Goal: Submit feedback/report problem: Submit feedback/report problem

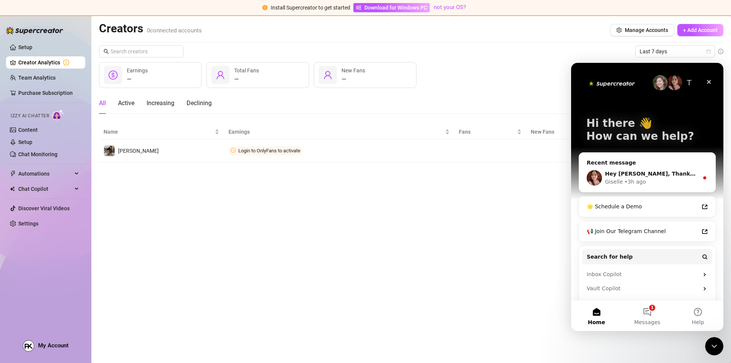
scroll to position [31, 0]
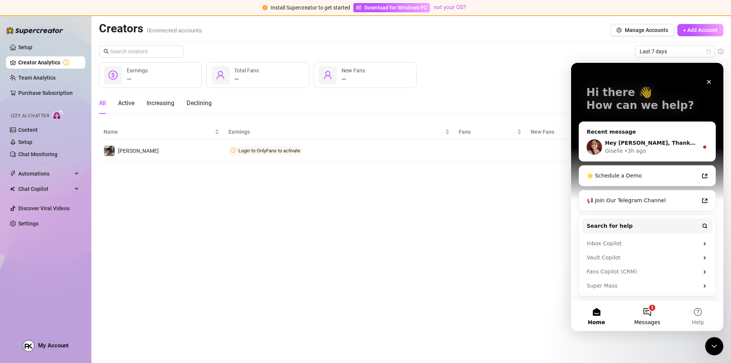
click at [647, 327] on button "1 Messages" at bounding box center [647, 315] width 51 height 30
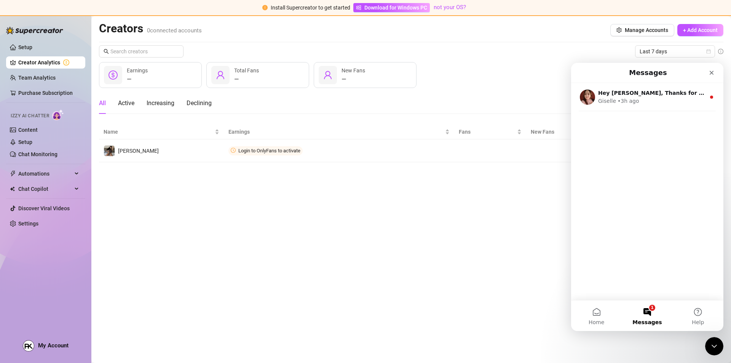
click at [641, 102] on div "Giselle • 3h ago" at bounding box center [651, 101] width 107 height 8
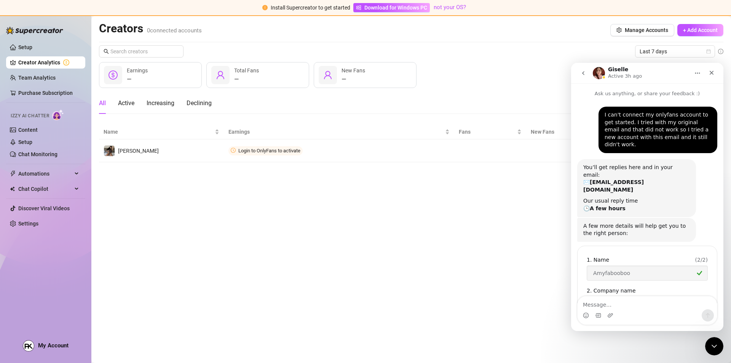
scroll to position [118, 0]
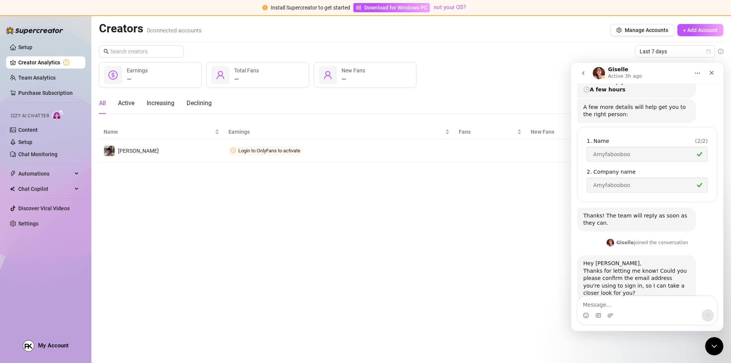
click at [629, 303] on textarea "Message…" at bounding box center [646, 302] width 139 height 13
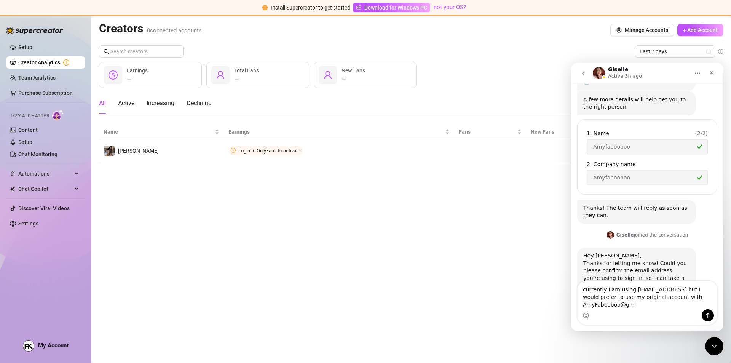
scroll to position [133, 0]
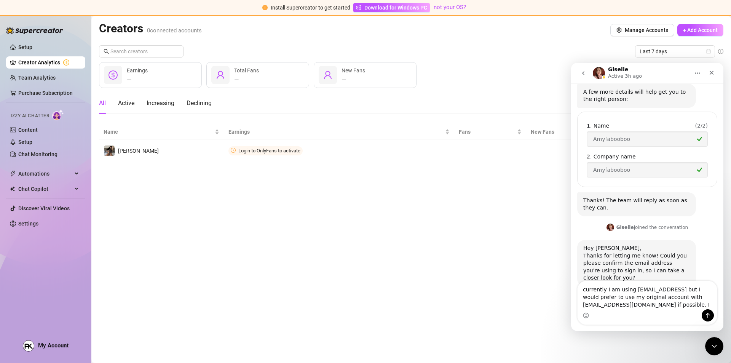
type textarea "currently I am using [EMAIL_ADDRESS] but I would prefer to use my original acco…"
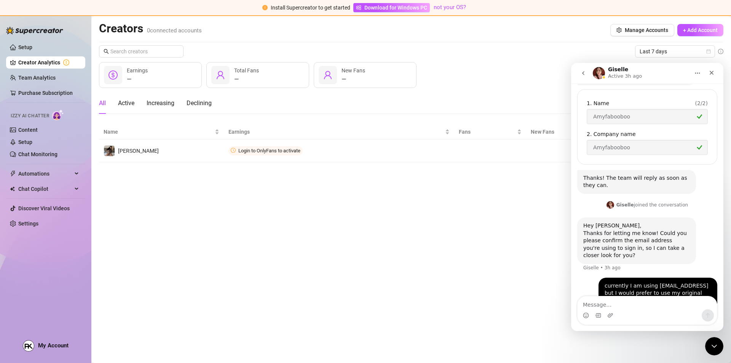
click at [305, 186] on main "Creators 0 connected accounts Manage Accounts + Add Account Last 7 days — Earni…" at bounding box center [410, 189] width 639 height 347
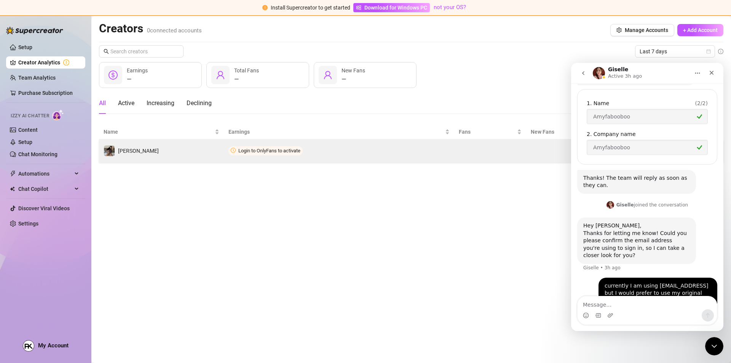
click at [368, 155] on td "Login to OnlyFans to activate" at bounding box center [339, 150] width 230 height 23
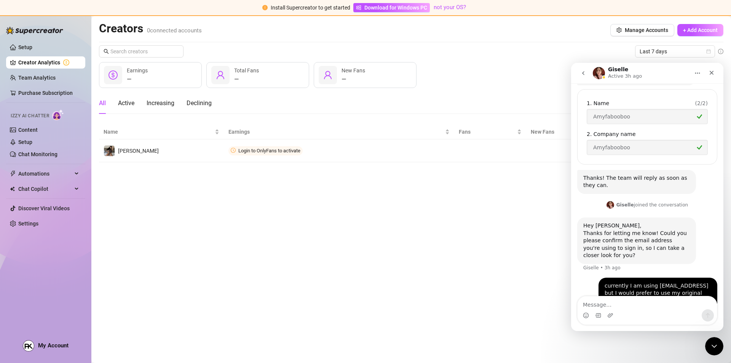
click at [585, 72] on icon "go back" at bounding box center [583, 73] width 6 height 6
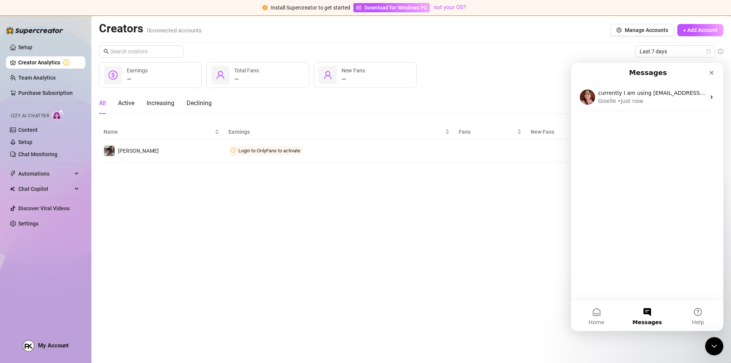
scroll to position [0, 0]
click at [708, 76] on div "Close" at bounding box center [712, 73] width 14 height 14
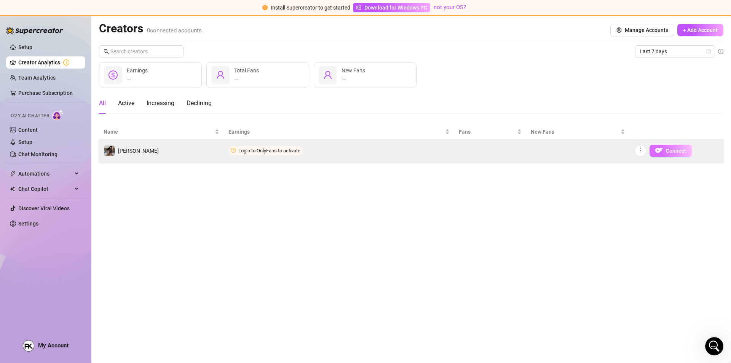
click at [661, 147] on img "button" at bounding box center [659, 151] width 8 height 8
click at [667, 150] on span "Connect" at bounding box center [676, 151] width 20 height 6
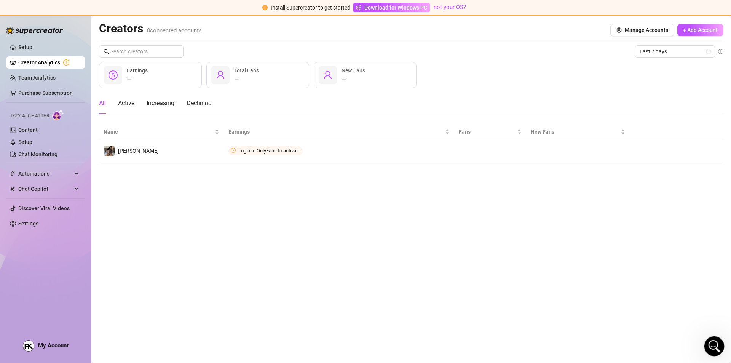
click at [711, 348] on icon "Open Intercom Messenger" at bounding box center [713, 345] width 13 height 13
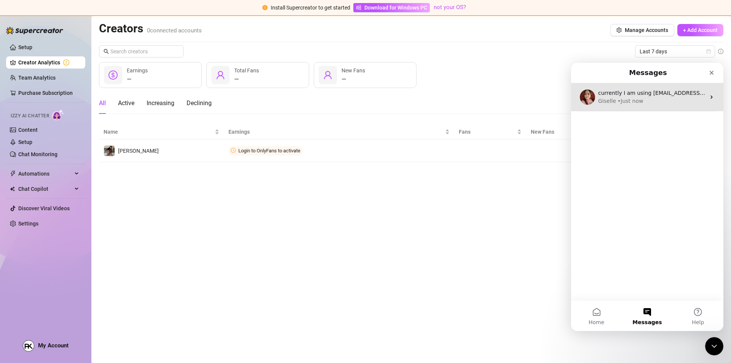
click at [640, 100] on div "Giselle • Just now" at bounding box center [651, 101] width 107 height 8
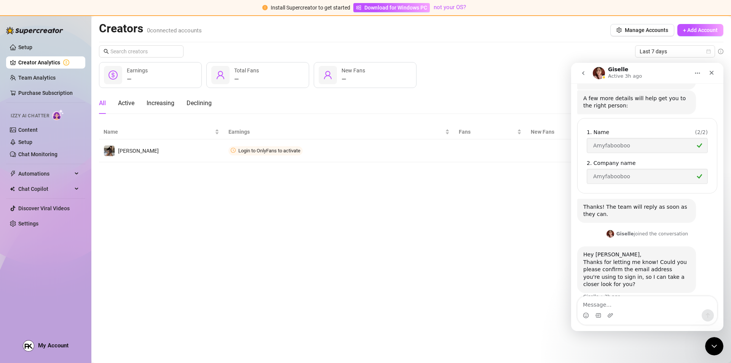
scroll to position [155, 0]
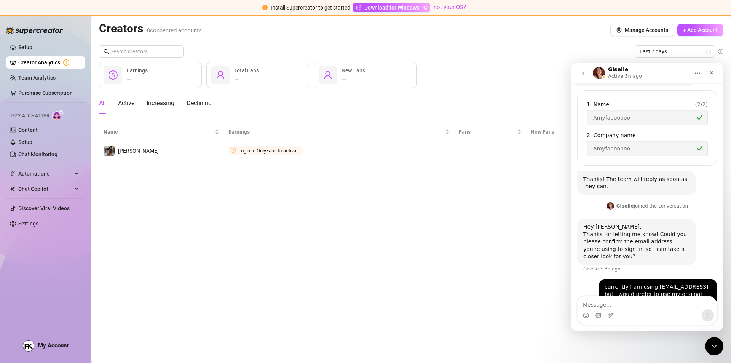
click at [617, 300] on textarea "Message…" at bounding box center [646, 302] width 139 height 13
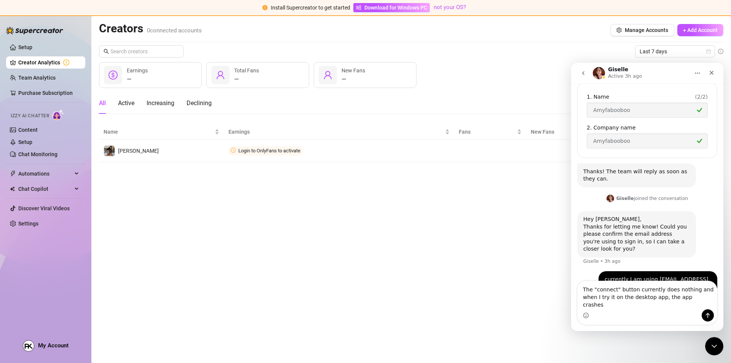
click at [687, 305] on textarea "The "connect" button currently does nothing and when I try it on the desktop ap…" at bounding box center [646, 295] width 139 height 28
type textarea "The "connect" button currently does nothing and when I try it on the desktop ap…"
drag, startPoint x: 707, startPoint y: 313, endPoint x: 1013, endPoint y: 234, distance: 315.7
click at [707, 313] on icon "Send a message…" at bounding box center [708, 315] width 6 height 6
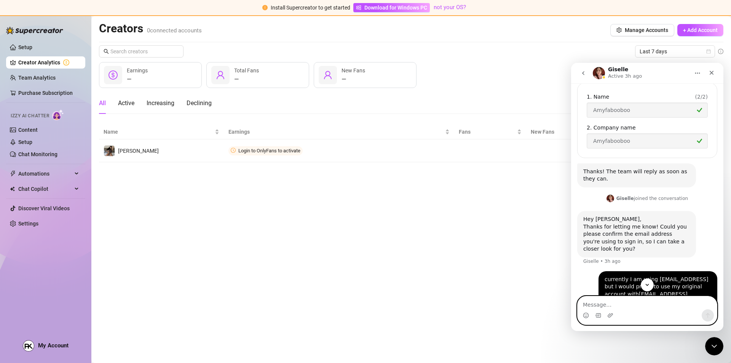
scroll to position [188, 0]
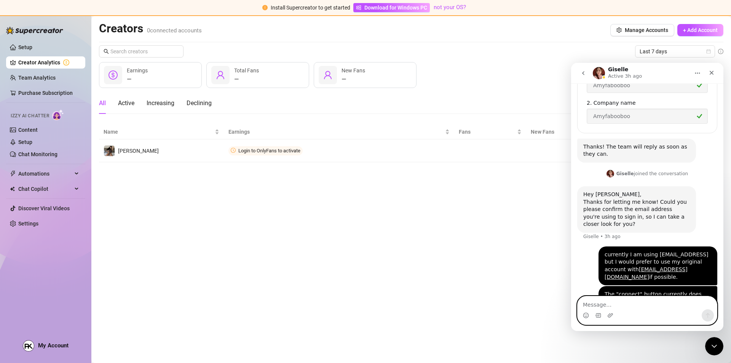
click at [598, 301] on textarea "Message…" at bounding box center [646, 302] width 139 height 13
click at [451, 230] on main "Creators 0 connected accounts Manage Accounts + Add Account Last 7 days — Earni…" at bounding box center [410, 189] width 639 height 347
click at [713, 69] on div "Close" at bounding box center [712, 73] width 14 height 14
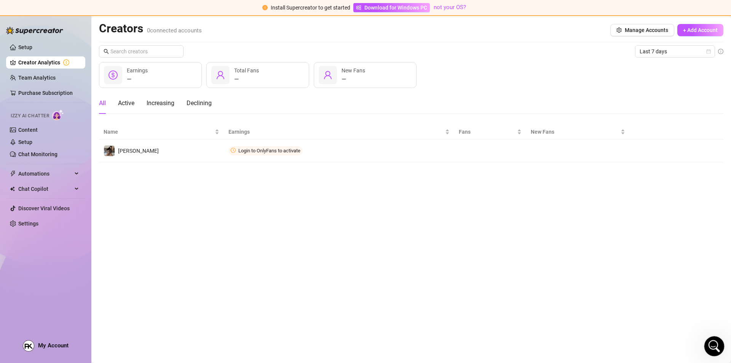
click at [714, 343] on icon "Open Intercom Messenger" at bounding box center [713, 345] width 13 height 13
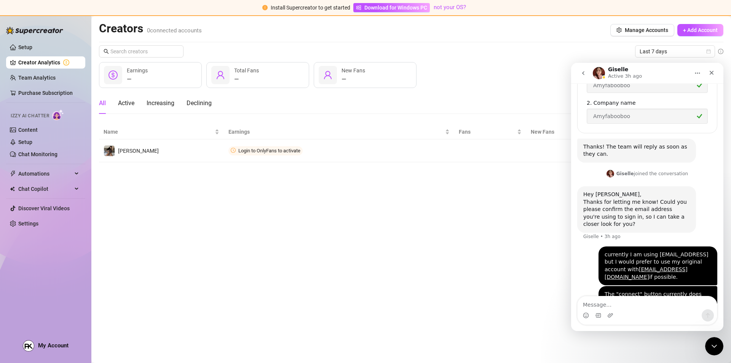
click at [582, 71] on icon "go back" at bounding box center [583, 73] width 6 height 6
